Goal: Task Accomplishment & Management: Manage account settings

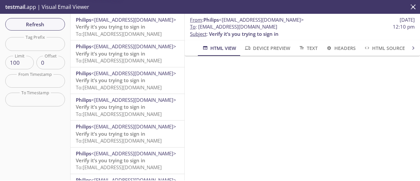
scroll to position [164, 0]
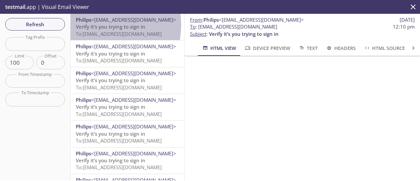
click at [91, 25] on span "Verify it’s you trying to sign in" at bounding box center [111, 26] width 70 height 7
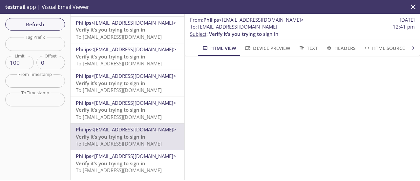
scroll to position [106, 0]
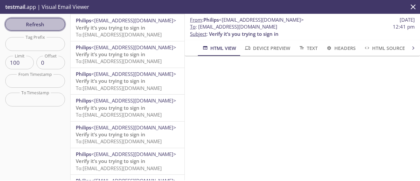
click at [50, 27] on span "Refresh" at bounding box center [35, 24] width 49 height 9
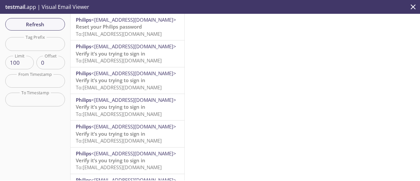
click at [121, 19] on span "<[EMAIL_ADDRESS][DOMAIN_NAME]>" at bounding box center [133, 19] width 85 height 7
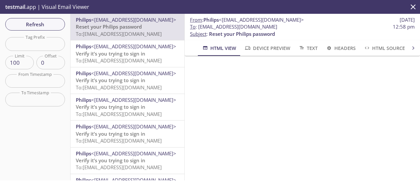
scroll to position [131, 0]
